Goal: Answer question/provide support

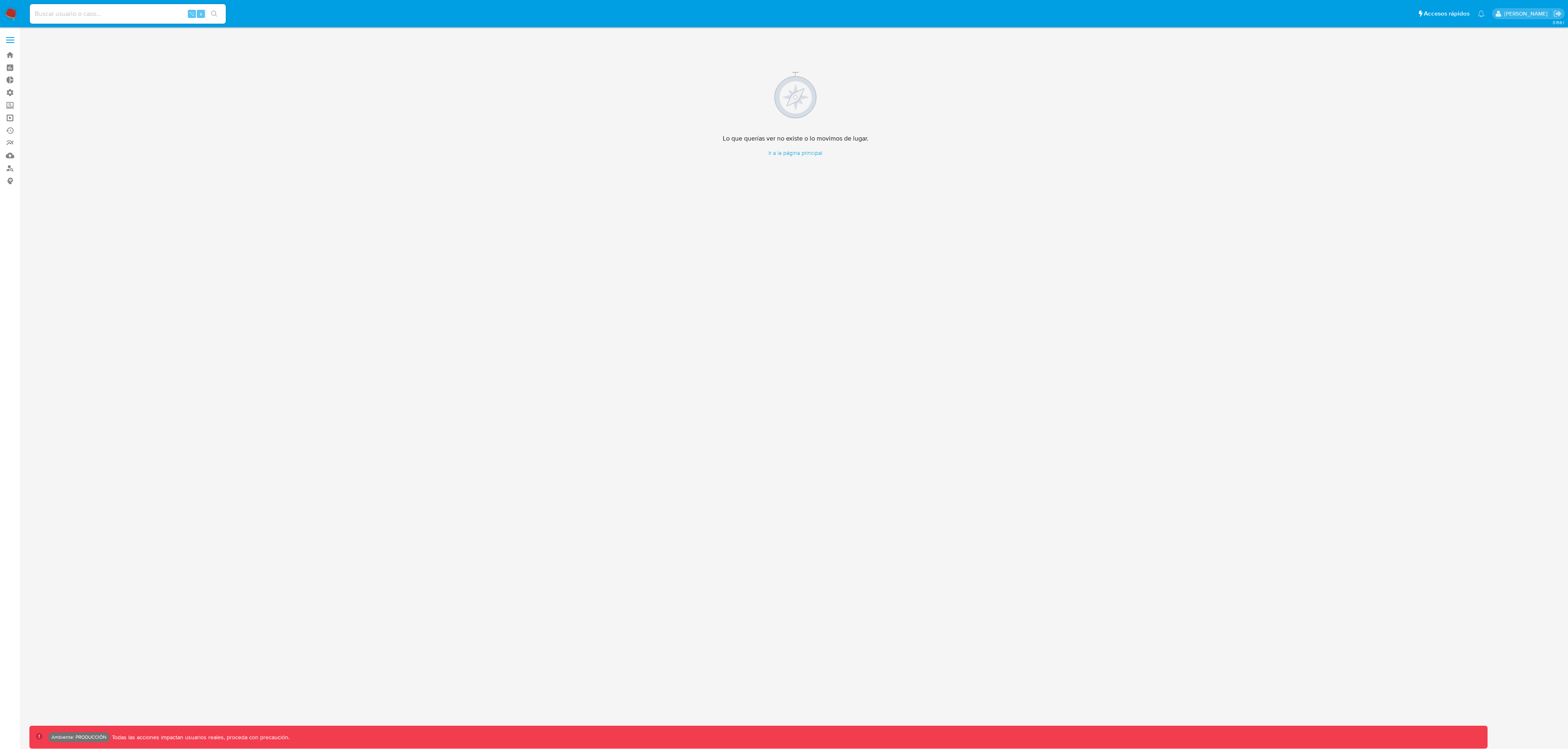
click at [15, 120] on link "Operaciones masivas" at bounding box center [49, 118] width 97 height 13
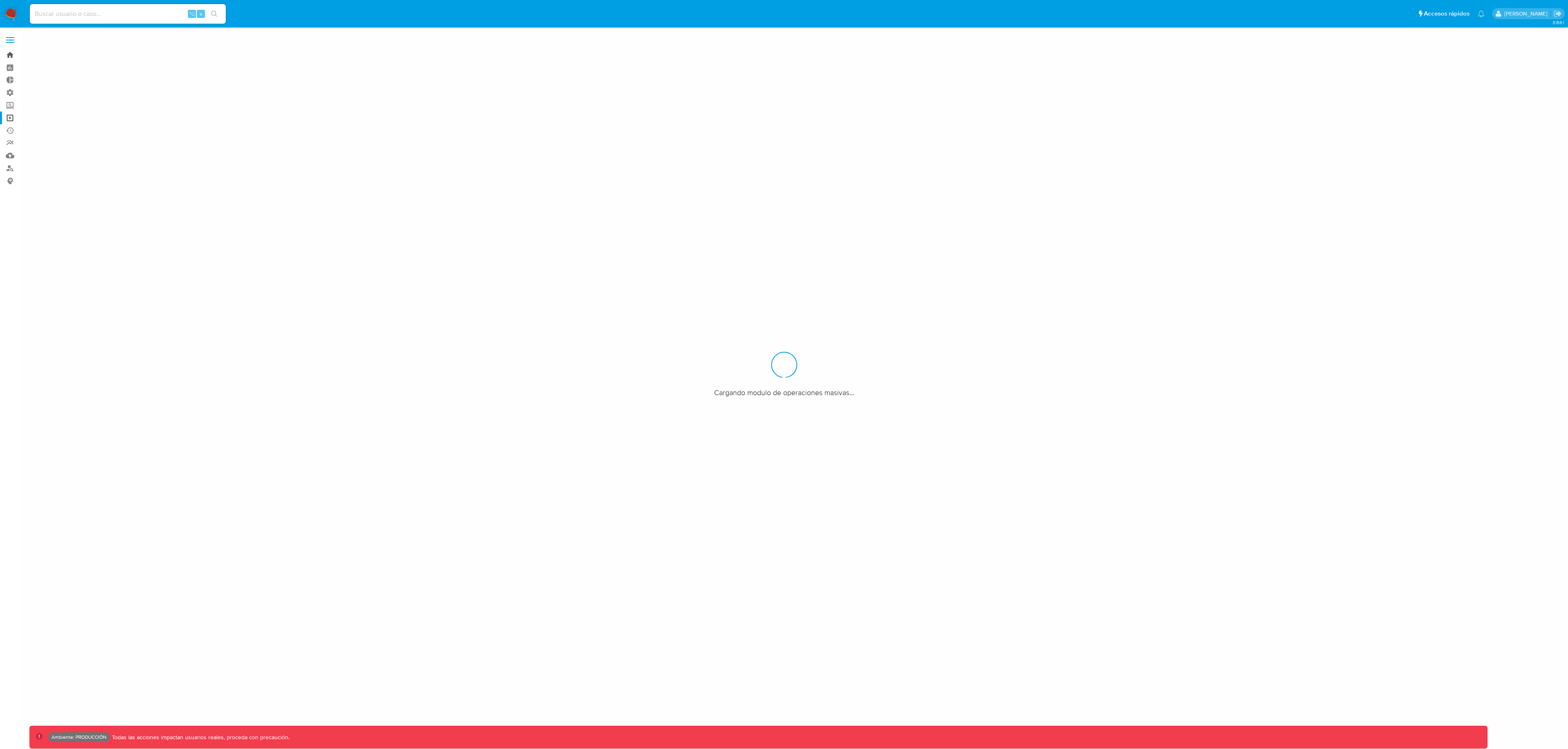
click at [13, 55] on link "Bandeja" at bounding box center [49, 55] width 97 height 13
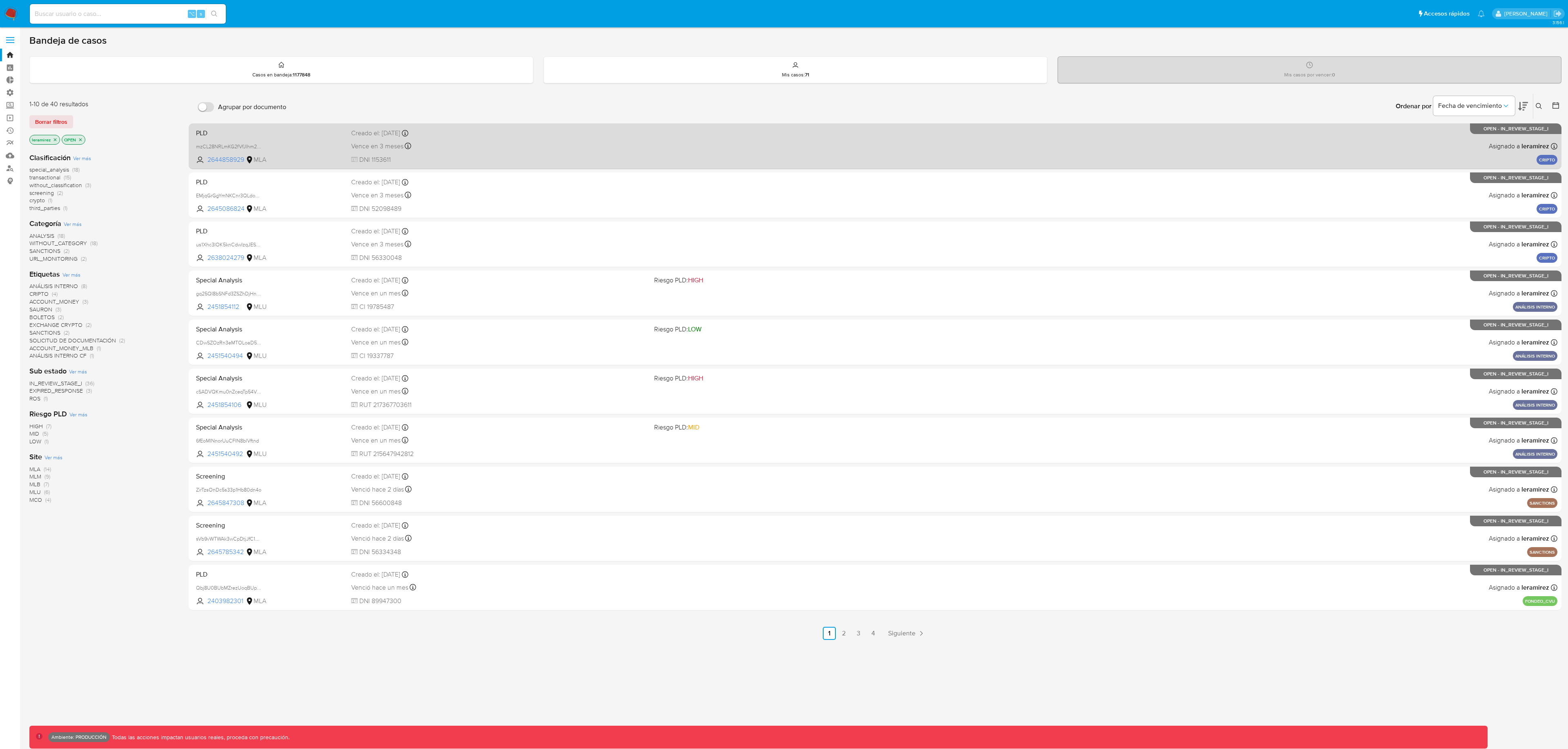
click at [441, 156] on span "DNI 1153611" at bounding box center [500, 160] width 297 height 9
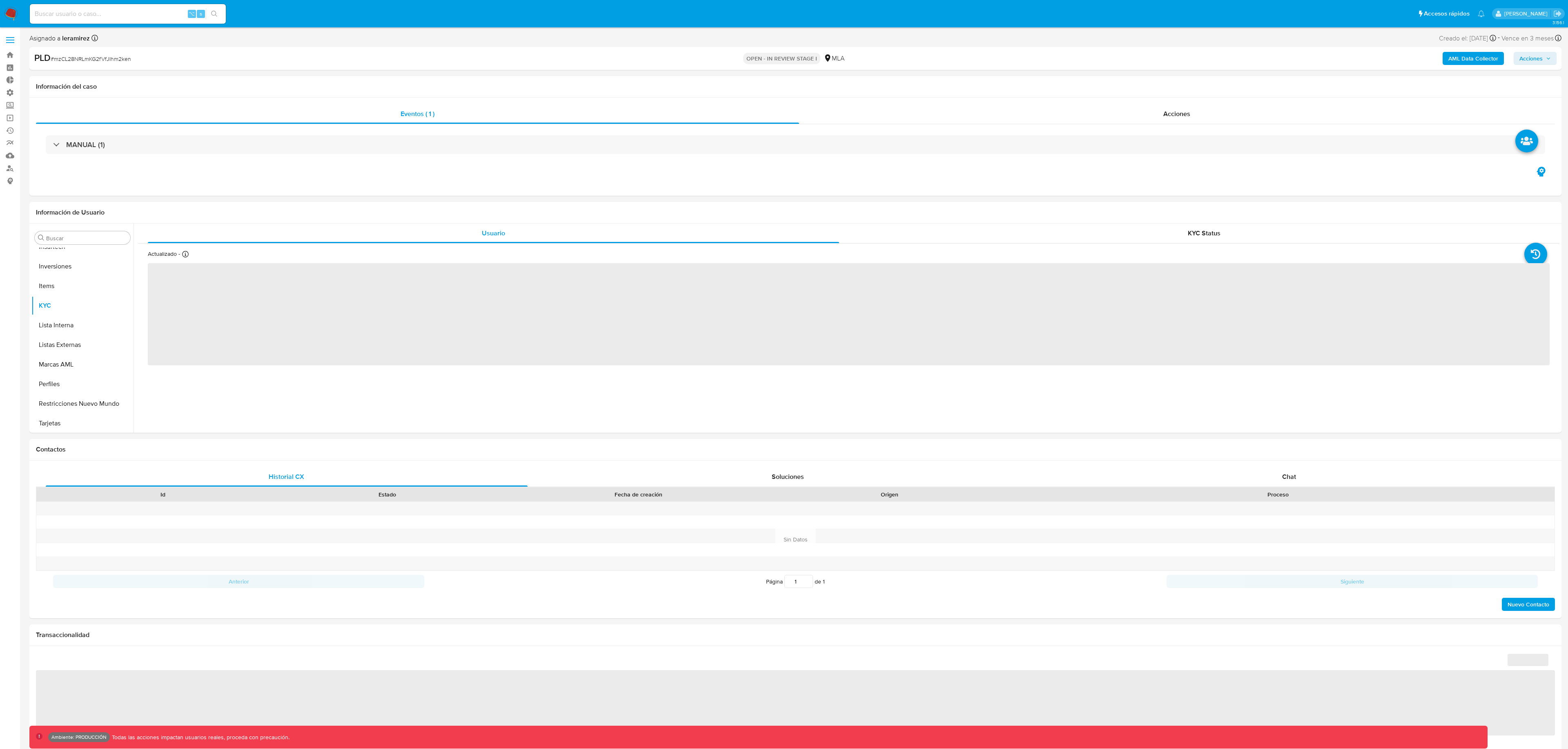
scroll to position [384, 0]
